Goal: Information Seeking & Learning: Learn about a topic

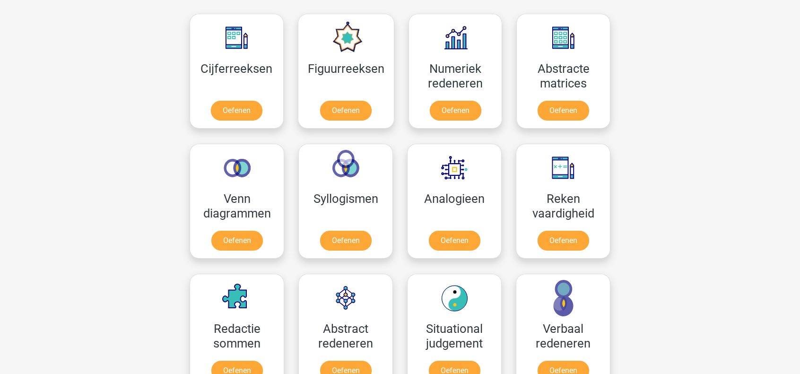
scroll to position [520, 0]
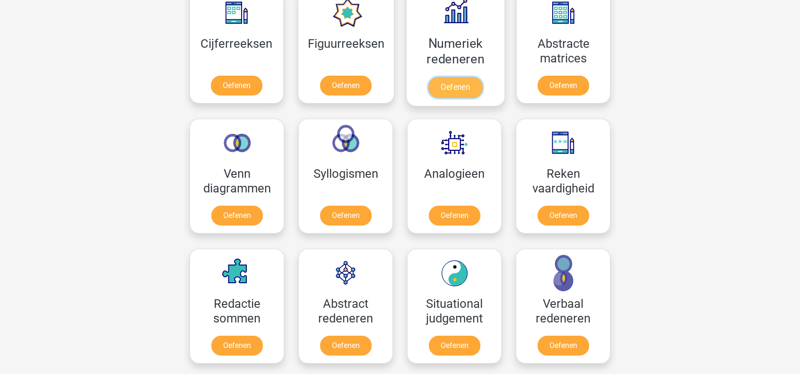
click at [449, 85] on link "Oefenen" at bounding box center [455, 87] width 54 height 21
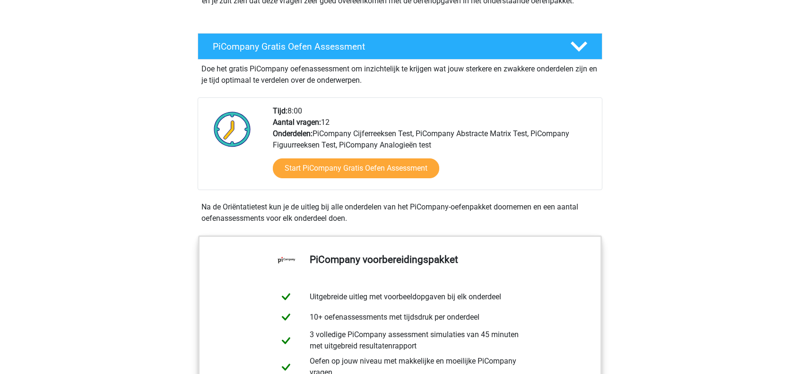
scroll to position [189, 0]
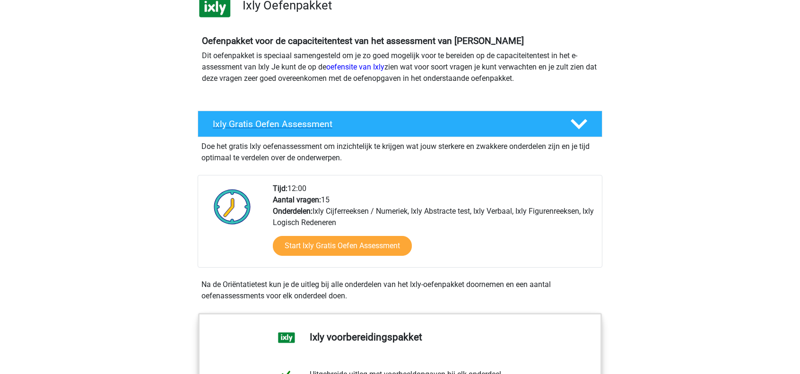
scroll to position [95, 0]
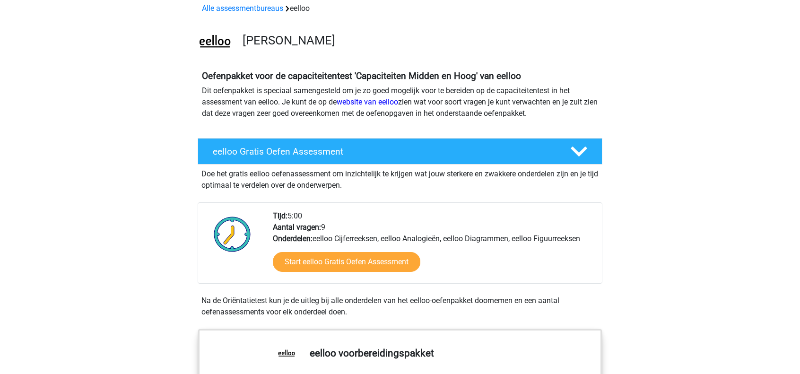
scroll to position [47, 0]
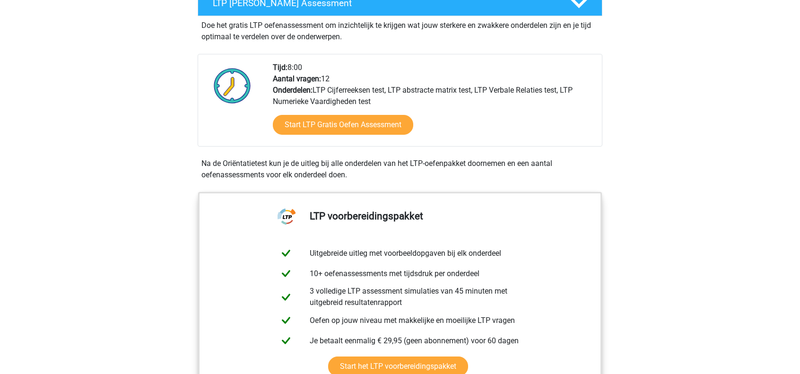
scroll to position [217, 0]
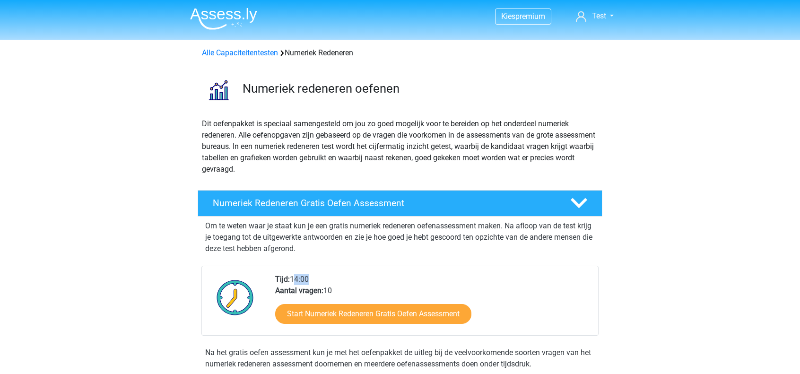
drag, startPoint x: 293, startPoint y: 280, endPoint x: 306, endPoint y: 277, distance: 13.5
click at [306, 277] on div "Tijd: 14:00 Aantal vragen: 10 Start Numeriek Redeneren Gratis Oefen Assessment" at bounding box center [432, 304] width 329 height 61
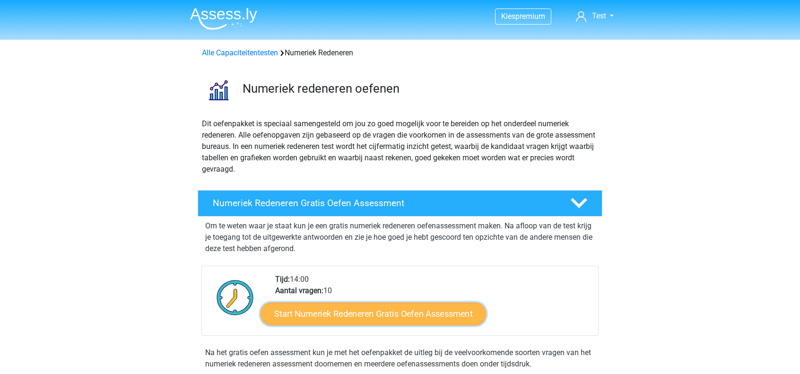
click at [364, 310] on link "Start Numeriek Redeneren Gratis Oefen Assessment" at bounding box center [372, 313] width 225 height 23
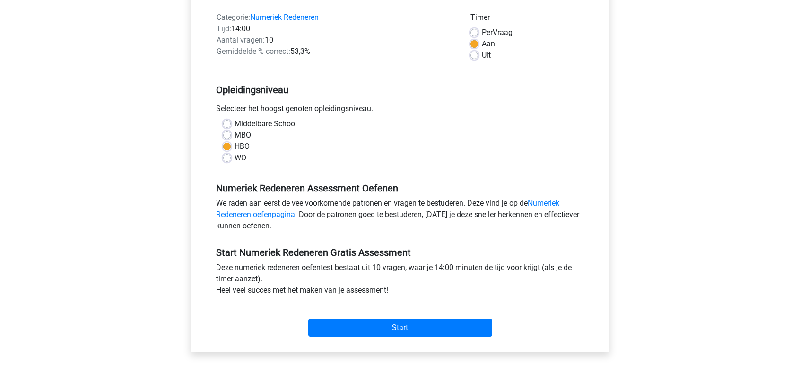
scroll to position [142, 0]
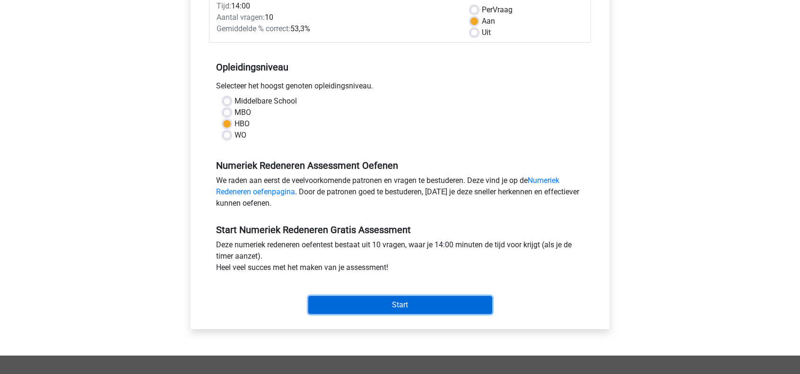
click at [383, 309] on input "Start" at bounding box center [400, 305] width 184 height 18
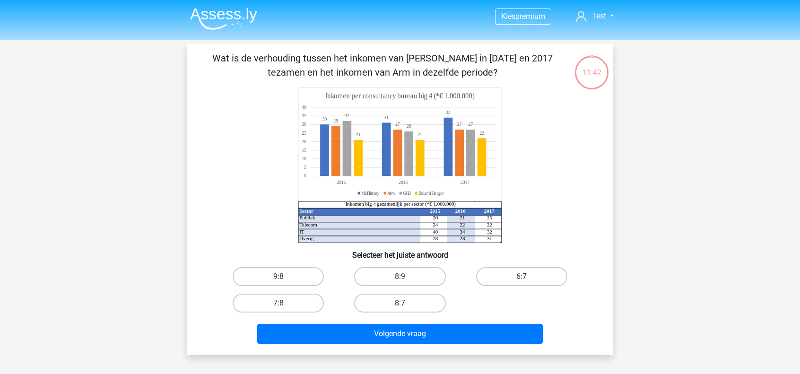
click at [409, 307] on label "8:7" at bounding box center [399, 303] width 91 height 19
click at [406, 307] on input "8:7" at bounding box center [403, 306] width 6 height 6
radio input "true"
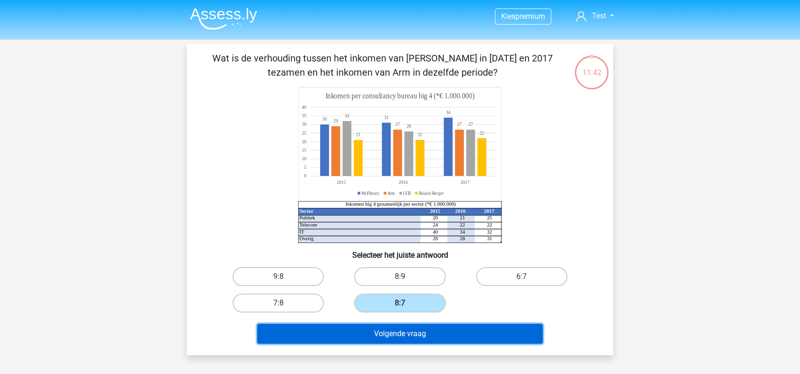
click at [403, 335] on button "Volgende vraag" at bounding box center [400, 334] width 286 height 20
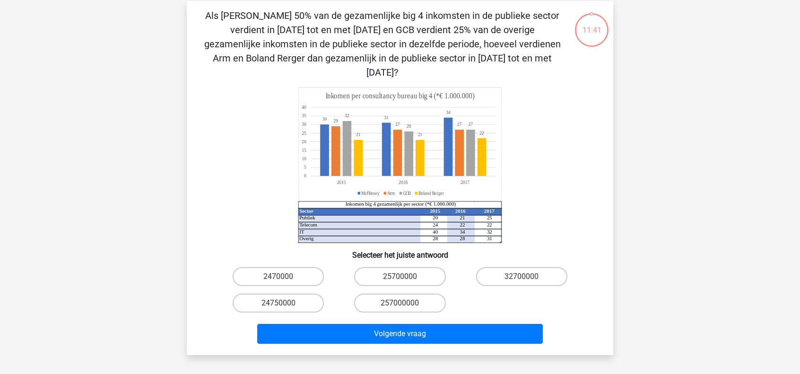
scroll to position [43, 0]
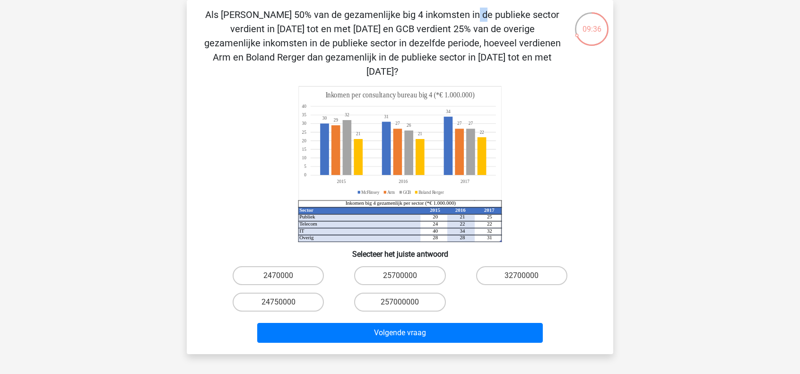
drag, startPoint x: 263, startPoint y: 14, endPoint x: 274, endPoint y: 14, distance: 10.9
click at [274, 14] on p "Als McFlinsey 50% van de gezamenlijke big 4 inkomsten in de publieke sector ver…" at bounding box center [382, 43] width 361 height 71
drag, startPoint x: 376, startPoint y: 30, endPoint x: 389, endPoint y: 30, distance: 12.3
click at [389, 30] on p "Als McFlinsey 50% van de gezamenlijke big 4 inkomsten in de publieke sector ver…" at bounding box center [382, 43] width 361 height 71
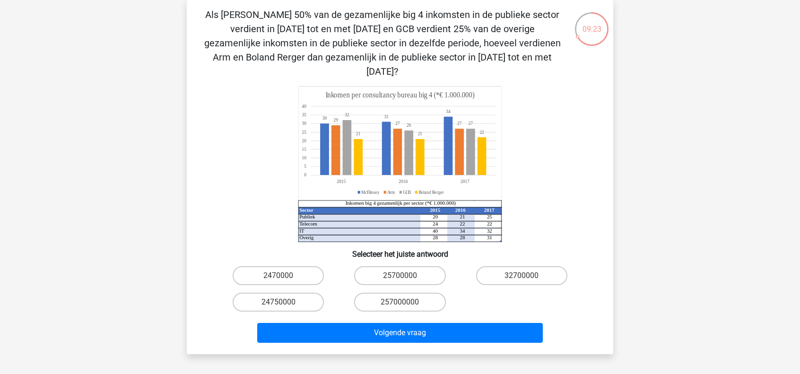
click at [396, 47] on p "Als McFlinsey 50% van de gezamenlijke big 4 inkomsten in de publieke sector ver…" at bounding box center [382, 43] width 361 height 71
click at [290, 293] on label "24750000" at bounding box center [278, 302] width 91 height 19
click at [285, 302] on input "24750000" at bounding box center [281, 305] width 6 height 6
radio input "true"
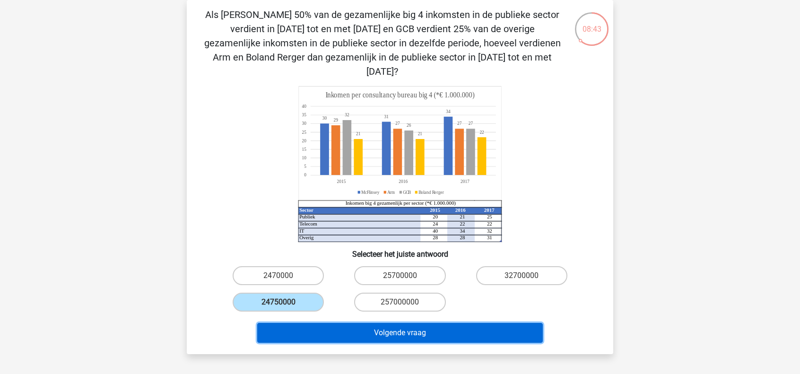
click at [459, 324] on button "Volgende vraag" at bounding box center [400, 333] width 286 height 20
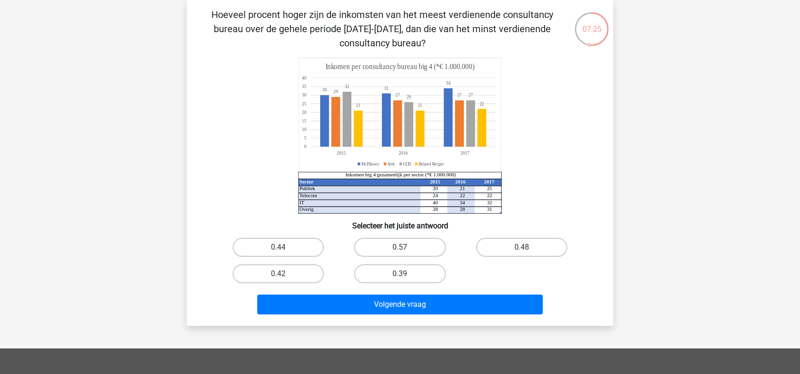
click at [528, 248] on input "0.48" at bounding box center [524, 250] width 6 height 6
radio input "true"
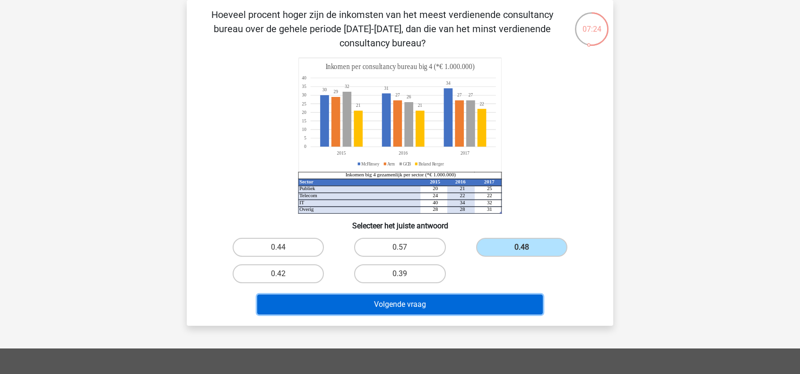
click at [426, 306] on button "Volgende vraag" at bounding box center [400, 304] width 286 height 20
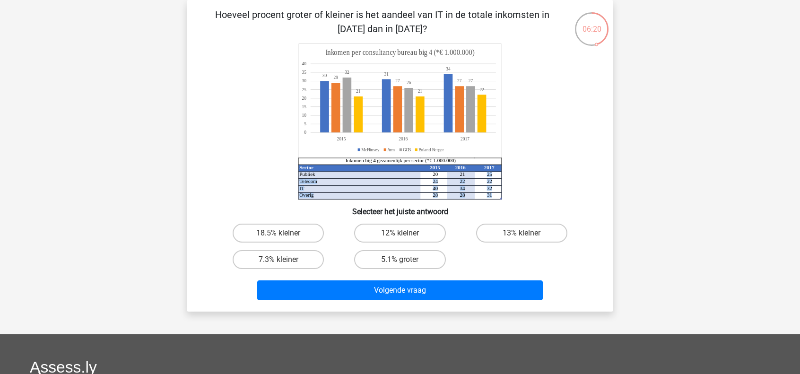
drag, startPoint x: 486, startPoint y: 176, endPoint x: 491, endPoint y: 192, distance: 16.8
click at [491, 192] on g "Sector 2015 2016 2017 Publiek 20 21 25 Telecom 24 22 22 IT 40 34 32 Overig 28 2…" at bounding box center [396, 181] width 195 height 34
click at [493, 192] on icon at bounding box center [399, 192] width 203 height 0
click at [256, 267] on label "7.3% kleiner" at bounding box center [278, 259] width 91 height 19
click at [278, 266] on input "7.3% kleiner" at bounding box center [281, 262] width 6 height 6
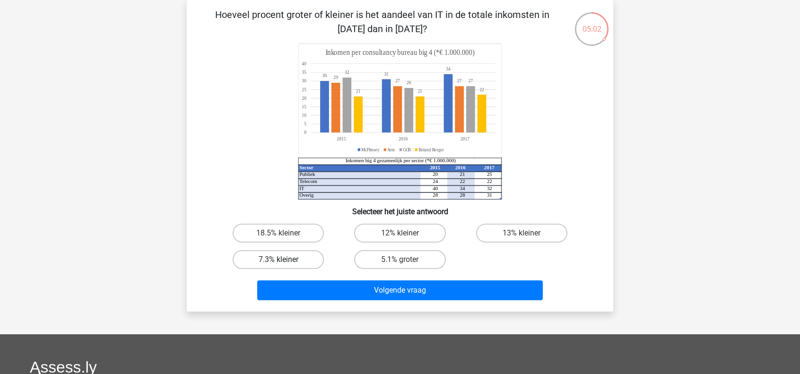
radio input "true"
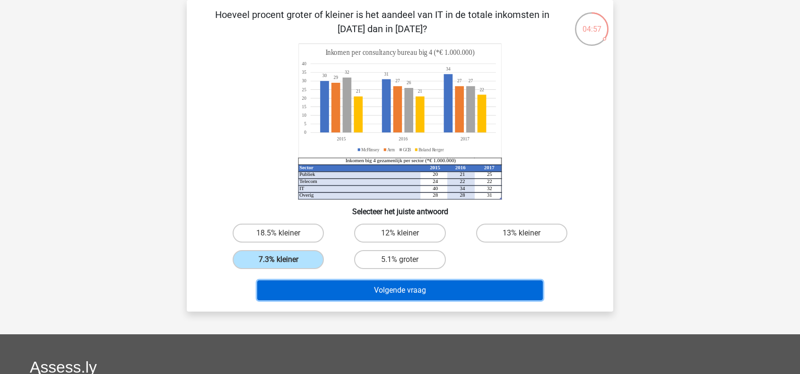
click at [351, 293] on button "Volgende vraag" at bounding box center [400, 290] width 286 height 20
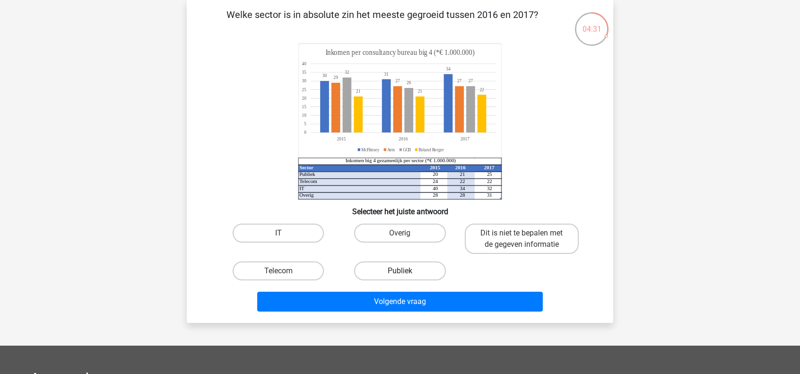
click at [389, 270] on label "Publiek" at bounding box center [399, 270] width 91 height 19
click at [400, 271] on input "Publiek" at bounding box center [403, 274] width 6 height 6
radio input "true"
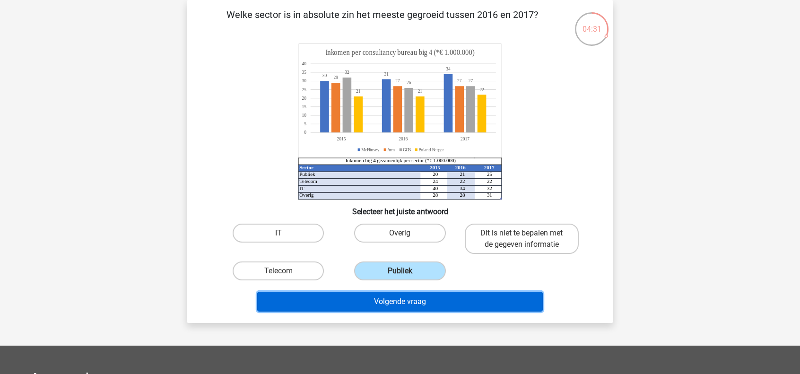
click at [394, 303] on button "Volgende vraag" at bounding box center [400, 302] width 286 height 20
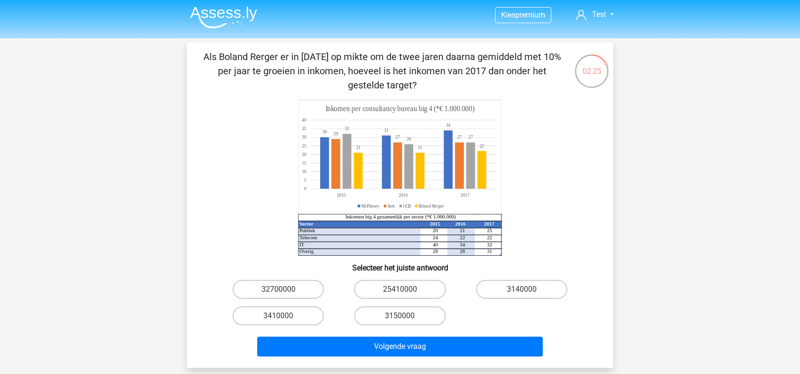
scroll to position [0, 0]
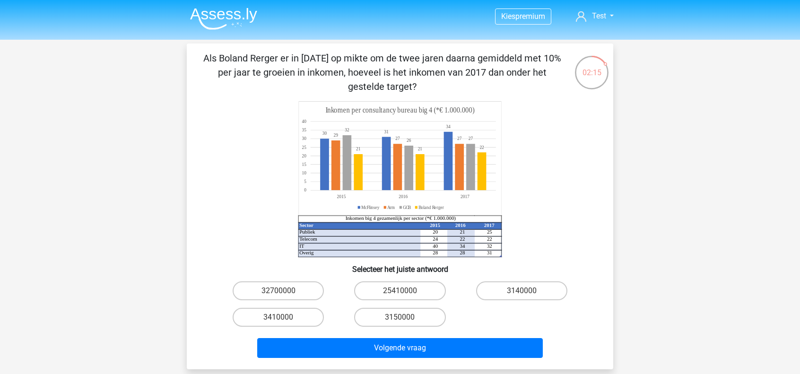
click at [279, 323] on input "3410000" at bounding box center [281, 320] width 6 height 6
radio input "true"
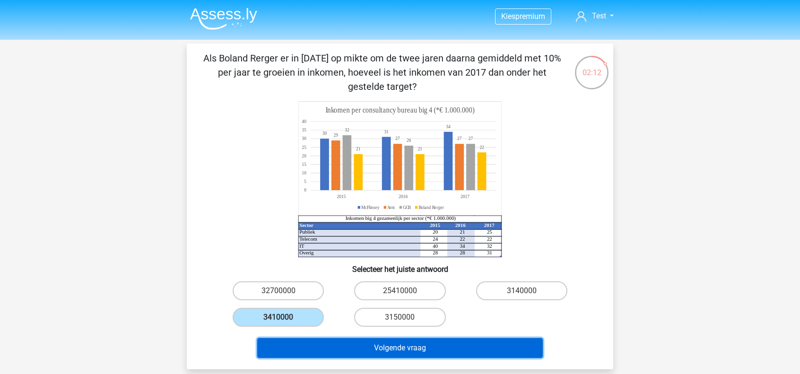
click at [352, 347] on button "Volgende vraag" at bounding box center [400, 348] width 286 height 20
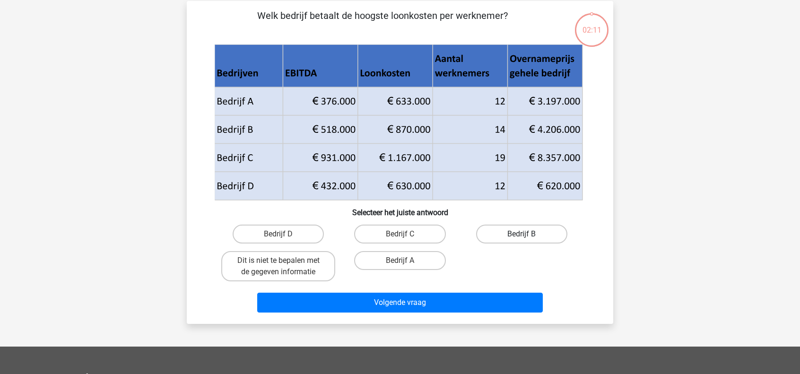
scroll to position [43, 0]
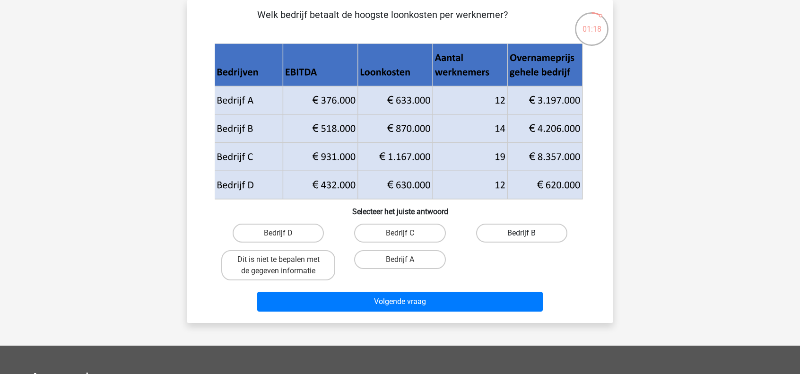
click at [519, 231] on label "Bedrijf B" at bounding box center [521, 233] width 91 height 19
click at [521, 233] on input "Bedrijf B" at bounding box center [524, 236] width 6 height 6
radio input "true"
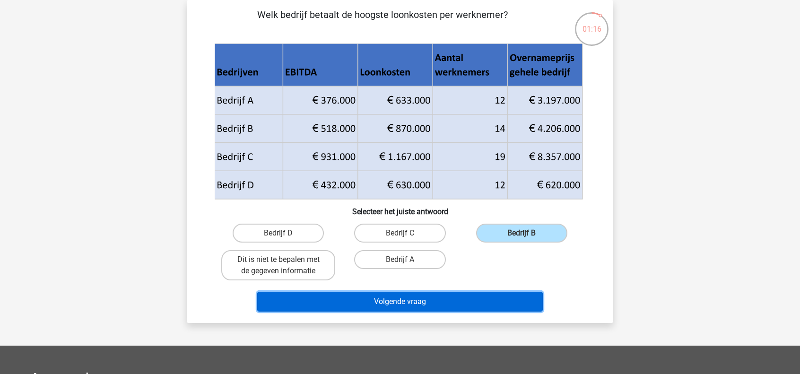
click at [445, 299] on button "Volgende vraag" at bounding box center [400, 302] width 286 height 20
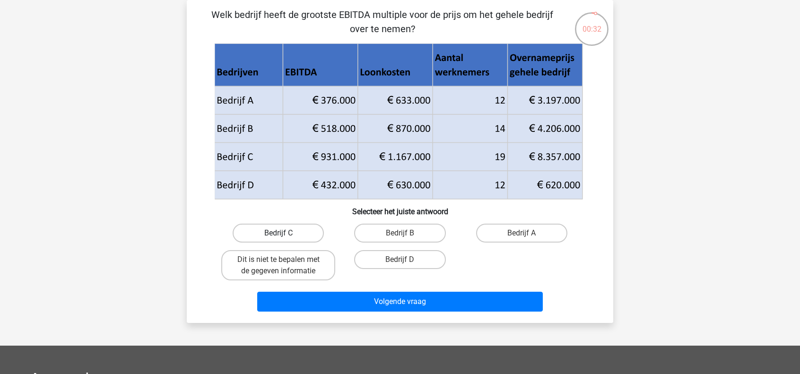
click at [291, 236] on label "Bedrijf C" at bounding box center [278, 233] width 91 height 19
click at [285, 236] on input "Bedrijf C" at bounding box center [281, 236] width 6 height 6
radio input "true"
click at [274, 274] on label "Dit is niet te bepalen met de gegeven informatie" at bounding box center [278, 265] width 114 height 30
click at [278, 266] on input "Dit is niet te bepalen met de gegeven informatie" at bounding box center [281, 262] width 6 height 6
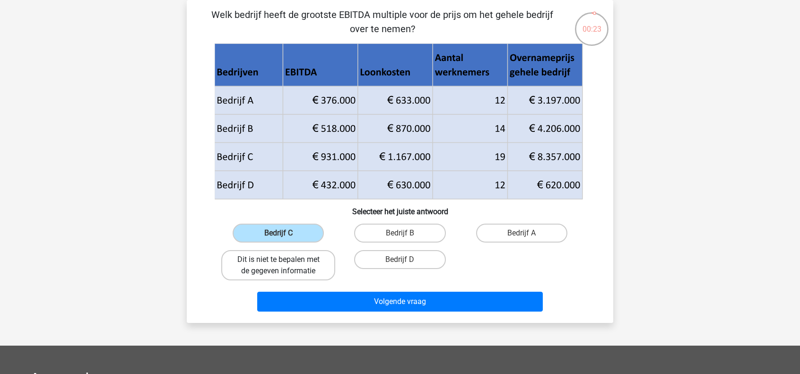
radio input "true"
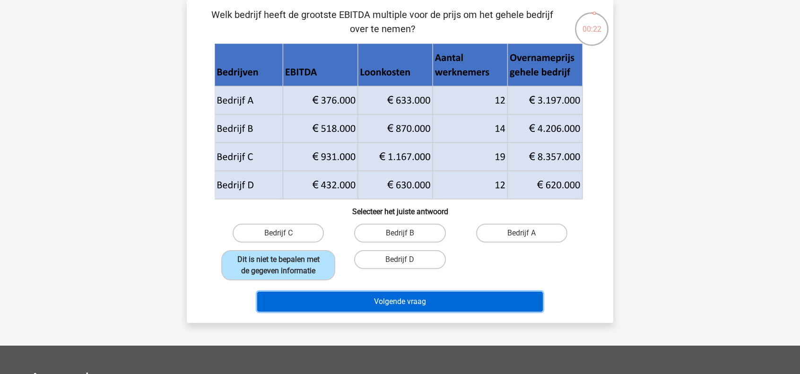
click at [389, 301] on button "Volgende vraag" at bounding box center [400, 302] width 286 height 20
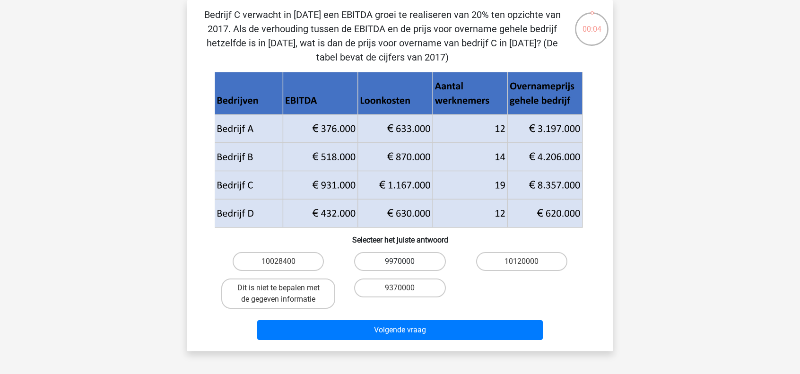
click at [384, 260] on label "9970000" at bounding box center [399, 261] width 91 height 19
click at [400, 261] on input "9970000" at bounding box center [403, 264] width 6 height 6
radio input "true"
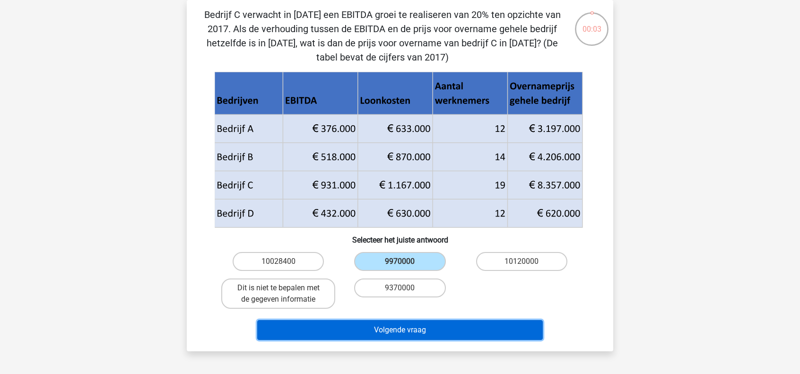
click at [458, 325] on button "Volgende vraag" at bounding box center [400, 330] width 286 height 20
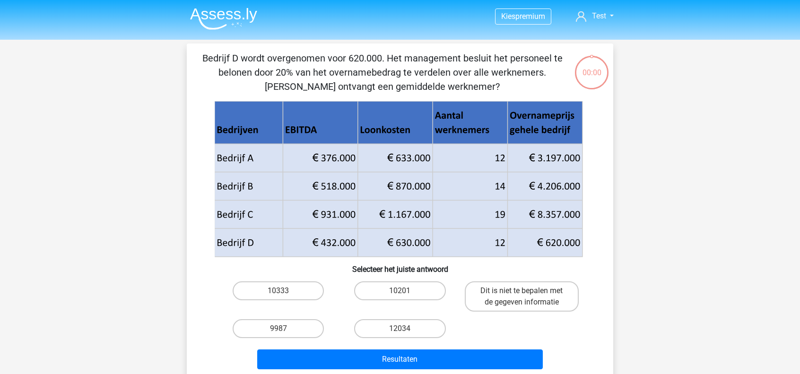
scroll to position [43, 0]
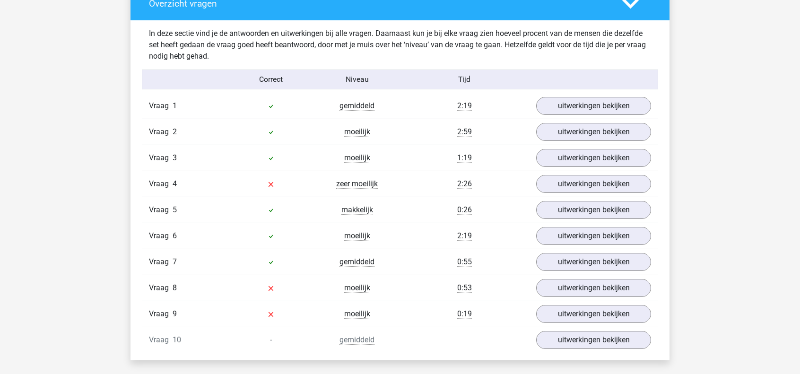
scroll to position [709, 0]
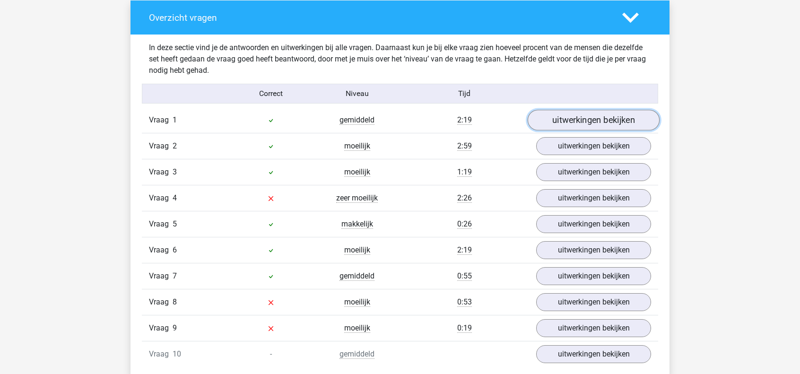
click at [565, 120] on link "uitwerkingen bekijken" at bounding box center [594, 120] width 132 height 21
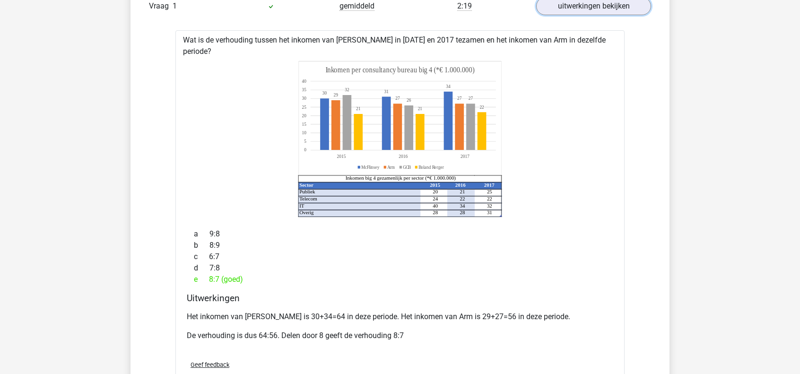
scroll to position [993, 0]
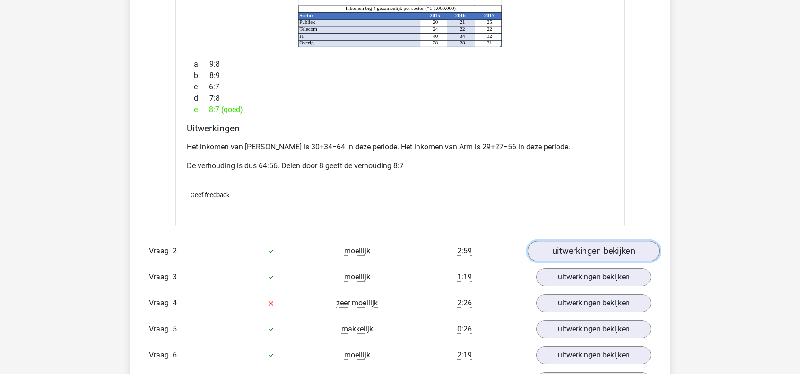
click at [575, 241] on link "uitwerkingen bekijken" at bounding box center [594, 251] width 132 height 21
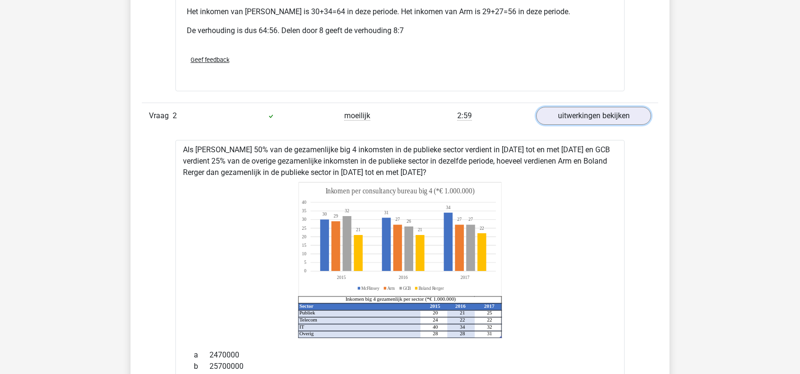
scroll to position [1229, 0]
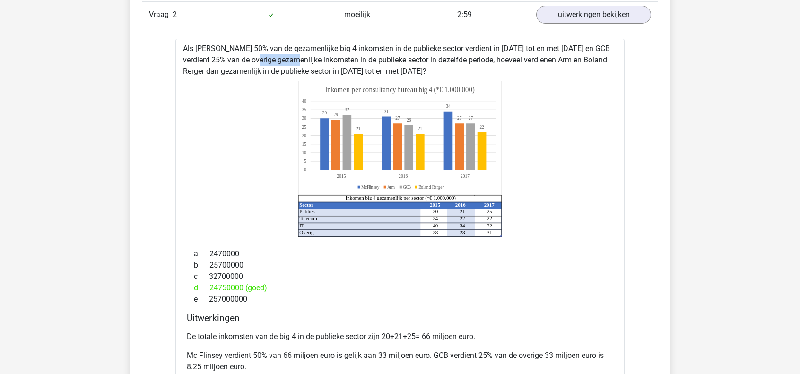
drag, startPoint x: 227, startPoint y: 47, endPoint x: 265, endPoint y: 47, distance: 38.3
click at [265, 47] on div "Als McFlinsey 50% van de gezamenlijke big 4 inkomsten in de publieke sector ver…" at bounding box center [399, 242] width 449 height 407
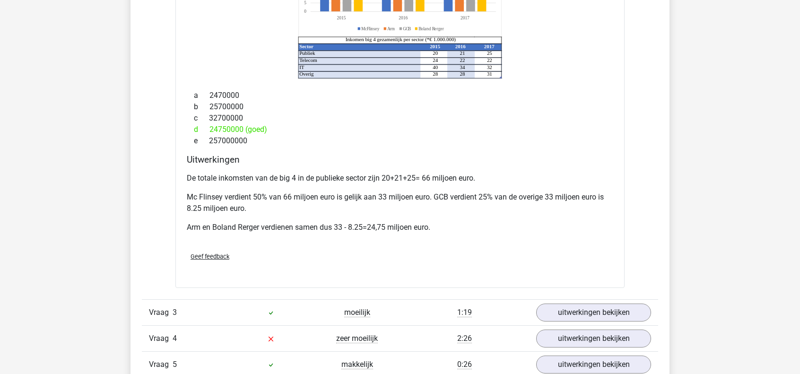
scroll to position [1418, 0]
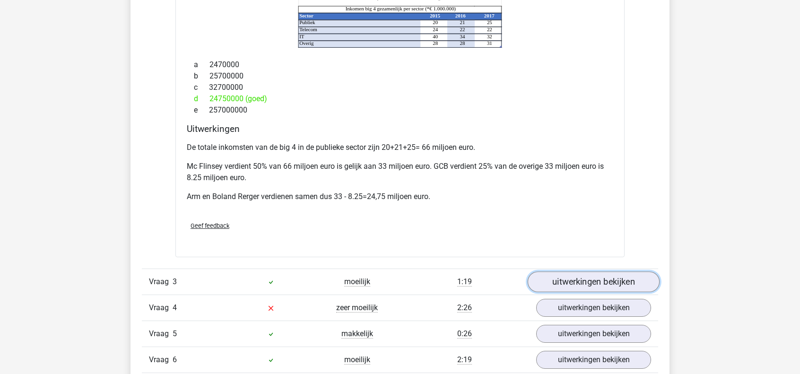
click at [607, 271] on link "uitwerkingen bekijken" at bounding box center [594, 281] width 132 height 21
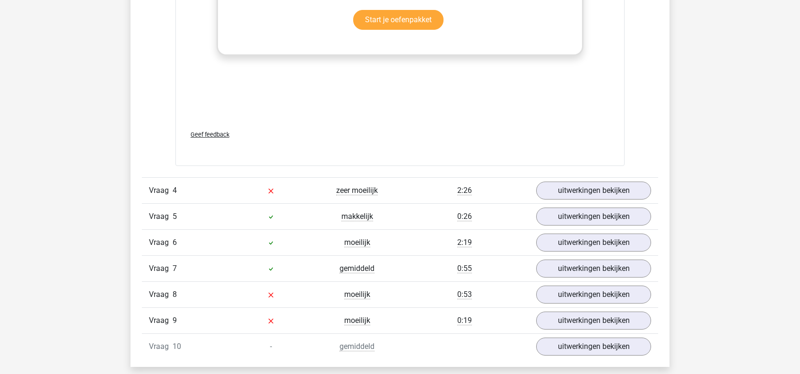
scroll to position [2174, 0]
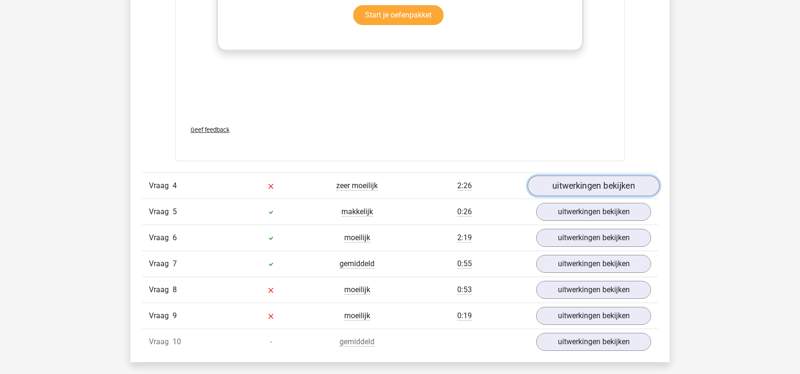
click at [575, 176] on link "uitwerkingen bekijken" at bounding box center [594, 186] width 132 height 21
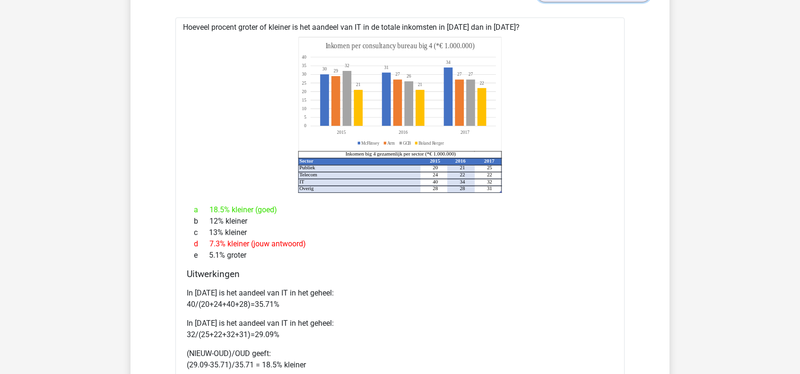
scroll to position [2363, 0]
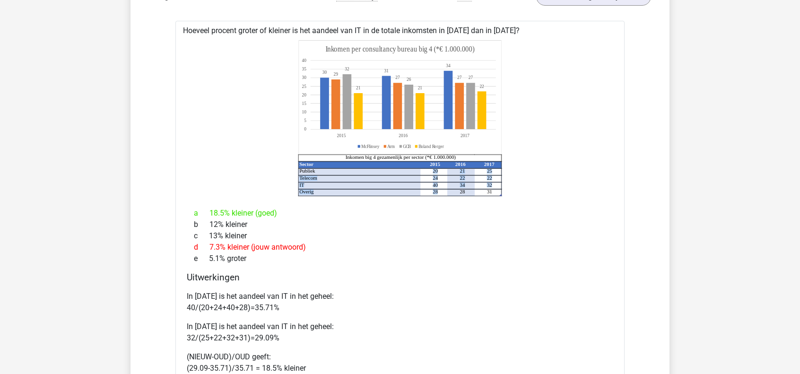
drag, startPoint x: 432, startPoint y: 156, endPoint x: 441, endPoint y: 174, distance: 20.9
click at [441, 174] on icon "Sector 2015 2016 2017 Publiek 20 21 25 Telecom 24 22 22 IT 40 34 32 Overig 28 2…" at bounding box center [399, 118] width 419 height 156
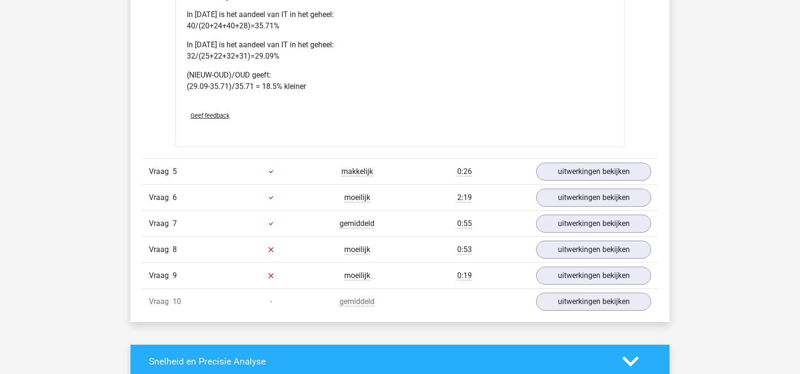
scroll to position [2647, 0]
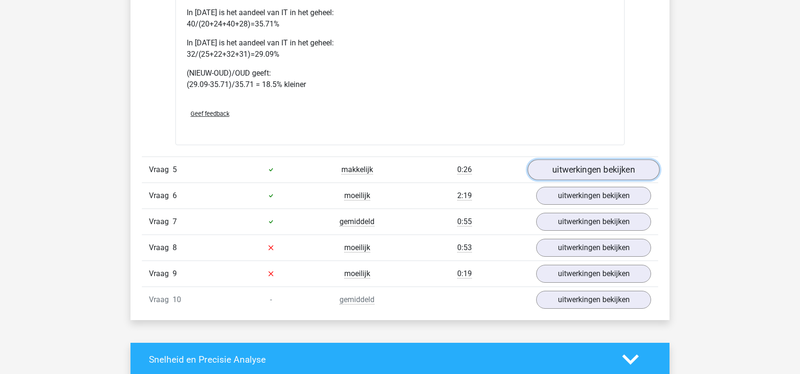
click at [591, 159] on link "uitwerkingen bekijken" at bounding box center [594, 169] width 132 height 21
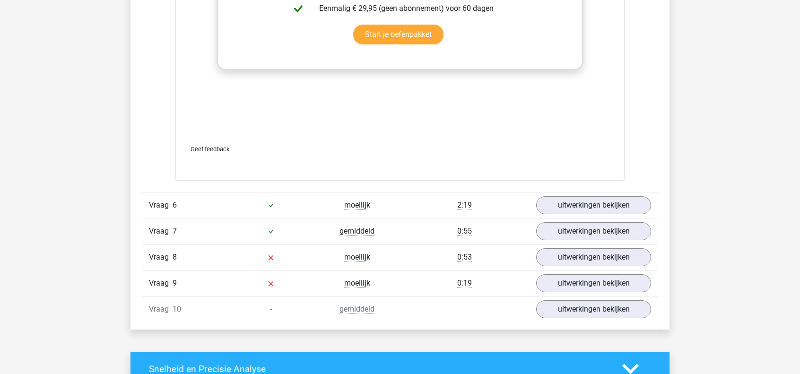
scroll to position [3261, 0]
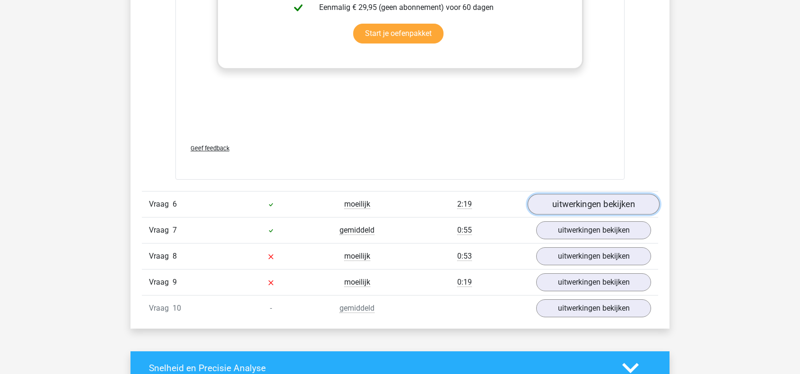
click at [558, 194] on link "uitwerkingen bekijken" at bounding box center [594, 204] width 132 height 21
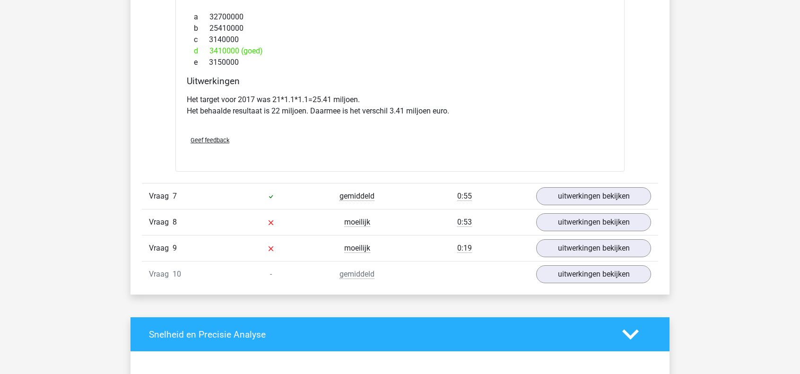
scroll to position [3781, 0]
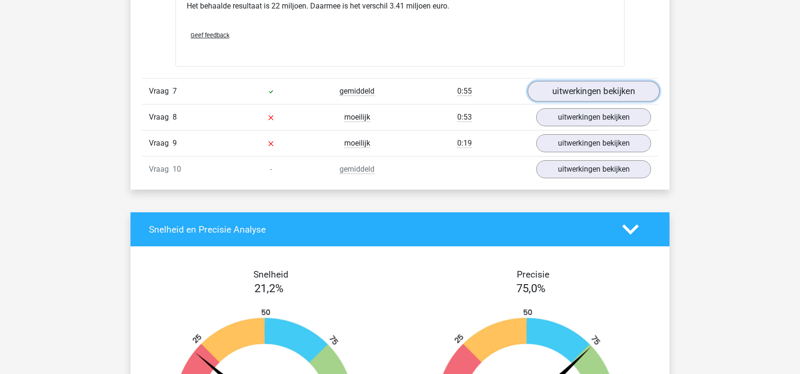
click at [563, 81] on link "uitwerkingen bekijken" at bounding box center [594, 91] width 132 height 21
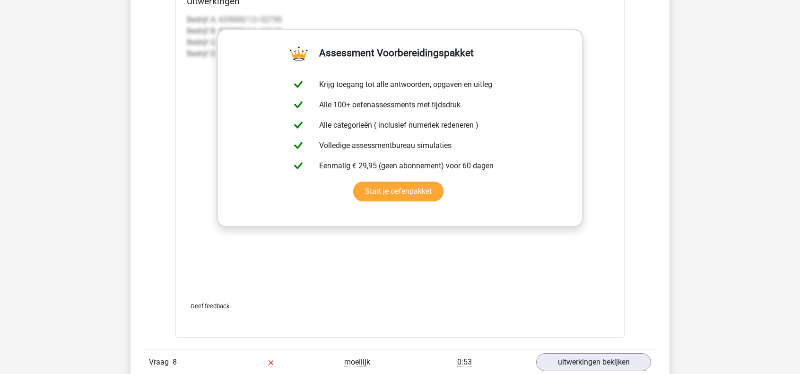
scroll to position [4349, 0]
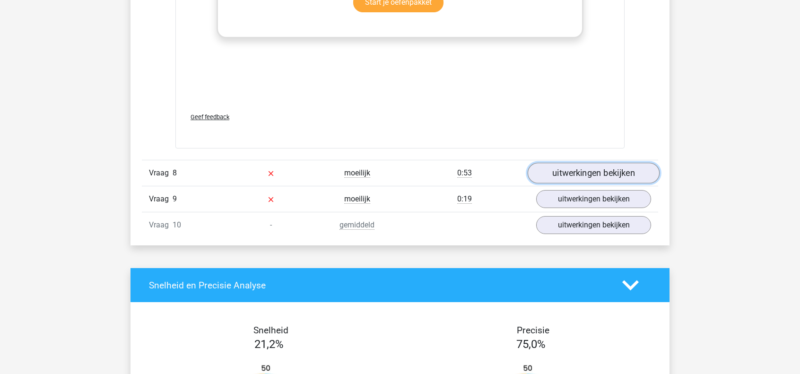
click at [566, 163] on link "uitwerkingen bekijken" at bounding box center [594, 173] width 132 height 21
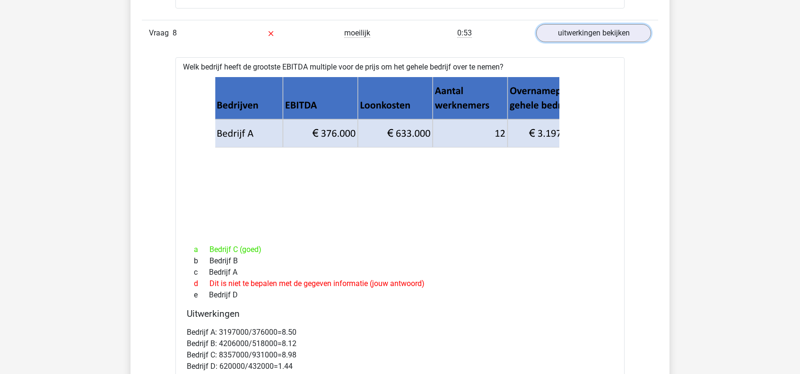
scroll to position [4490, 0]
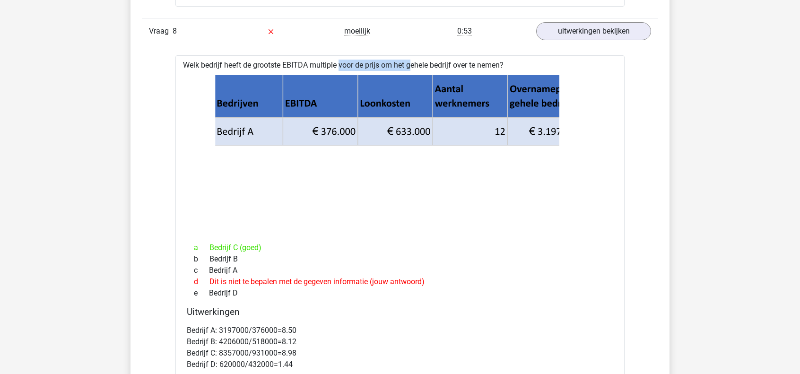
drag, startPoint x: 311, startPoint y: 47, endPoint x: 380, endPoint y: 47, distance: 69.0
click at [380, 55] on div "Welk bedrijf heeft de grootste EBITDA multiple voor de prijs om het gehele bedr…" at bounding box center [399, 240] width 449 height 370
copy div "multiple voor de prijs"
click at [608, 190] on icon at bounding box center [399, 153] width 419 height 156
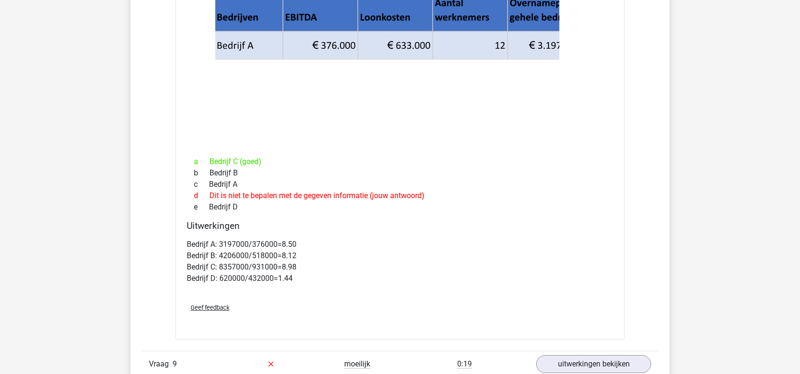
scroll to position [4632, 0]
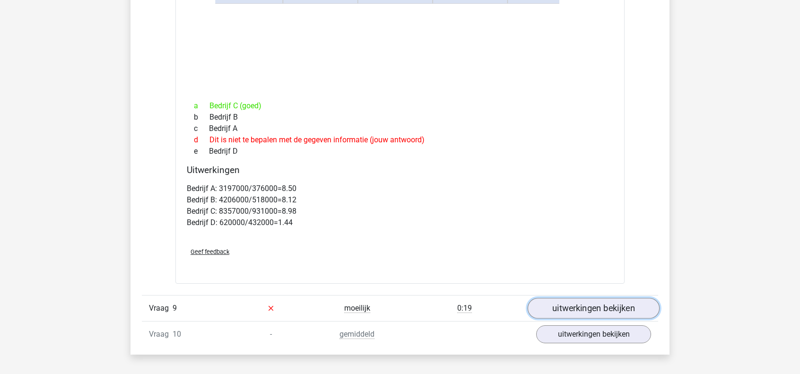
click at [587, 298] on link "uitwerkingen bekijken" at bounding box center [594, 308] width 132 height 21
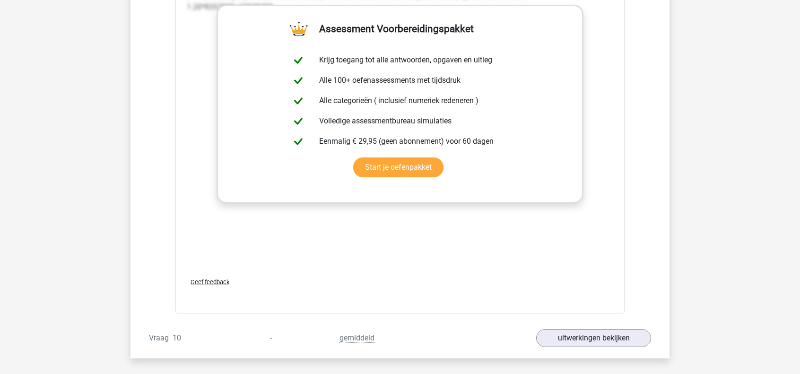
scroll to position [5341, 0]
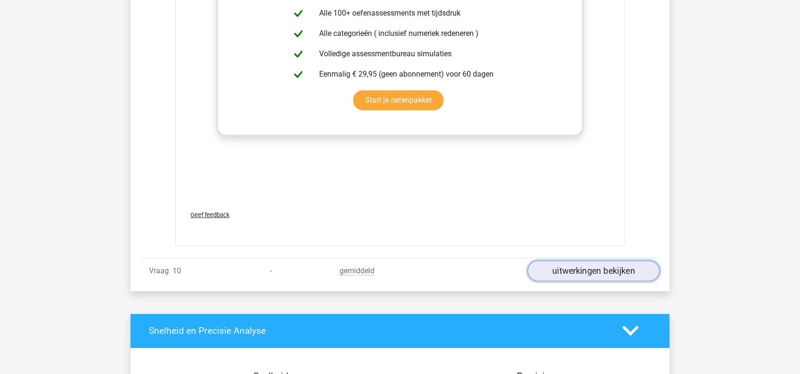
click at [636, 260] on link "uitwerkingen bekijken" at bounding box center [594, 270] width 132 height 21
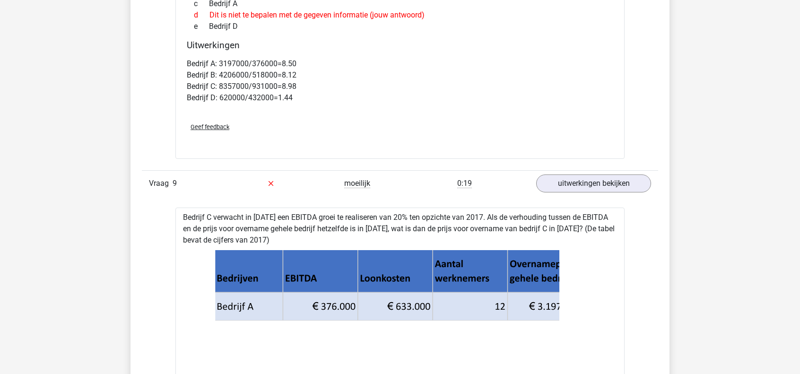
scroll to position [4727, 0]
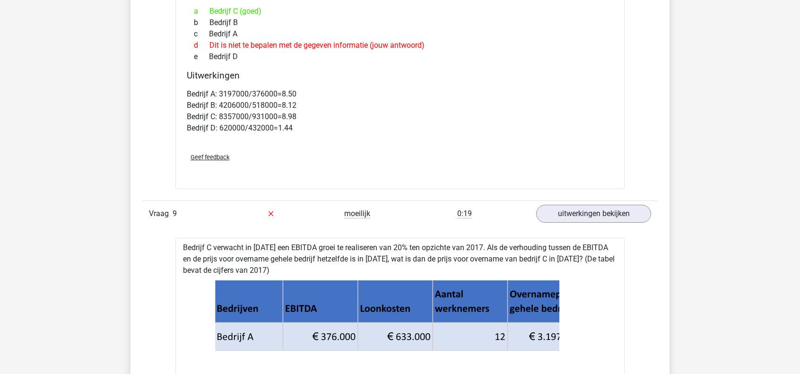
drag, startPoint x: 532, startPoint y: 320, endPoint x: 581, endPoint y: 311, distance: 50.0
click at [581, 311] on icon at bounding box center [399, 358] width 419 height 156
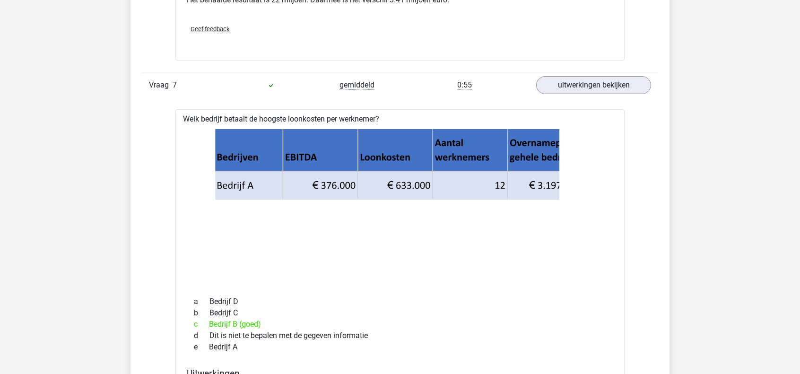
scroll to position [3781, 0]
